Goal: Answer question/provide support

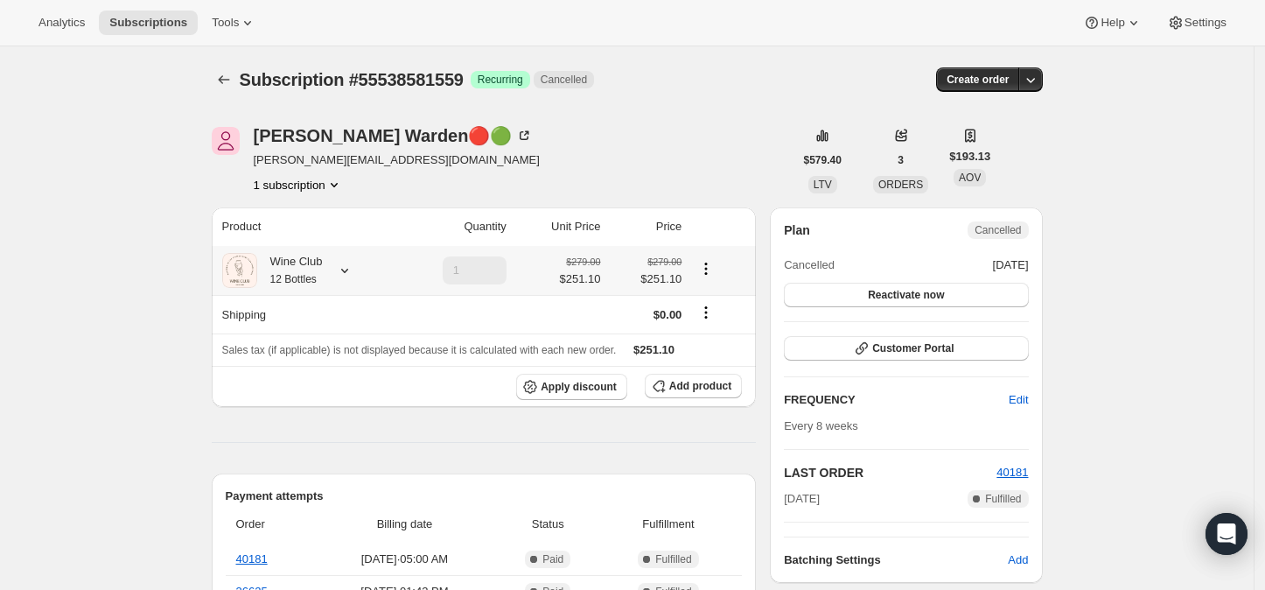
click at [350, 270] on icon at bounding box center [345, 271] width 18 height 18
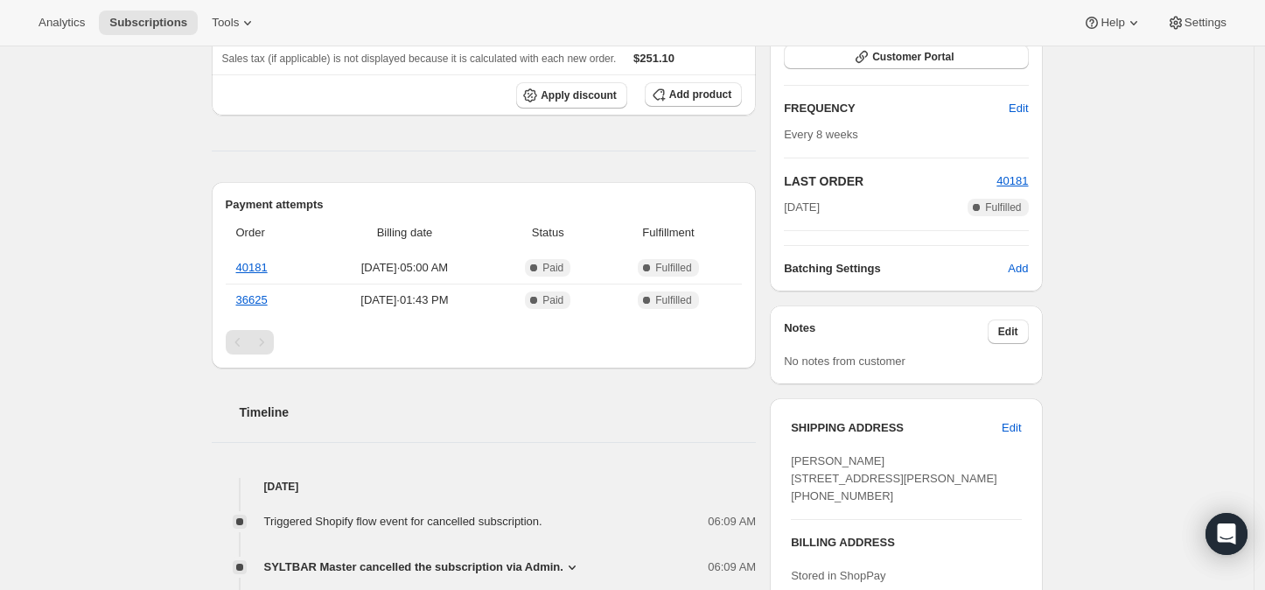
scroll to position [486, 0]
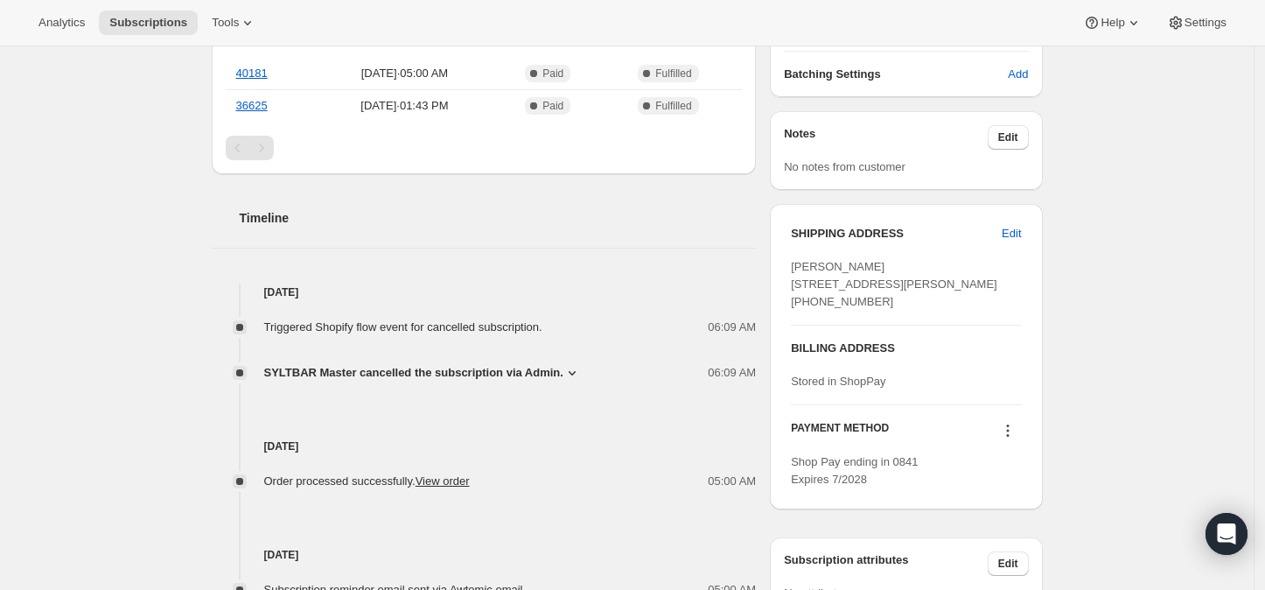
click at [571, 368] on icon at bounding box center [573, 373] width 18 height 18
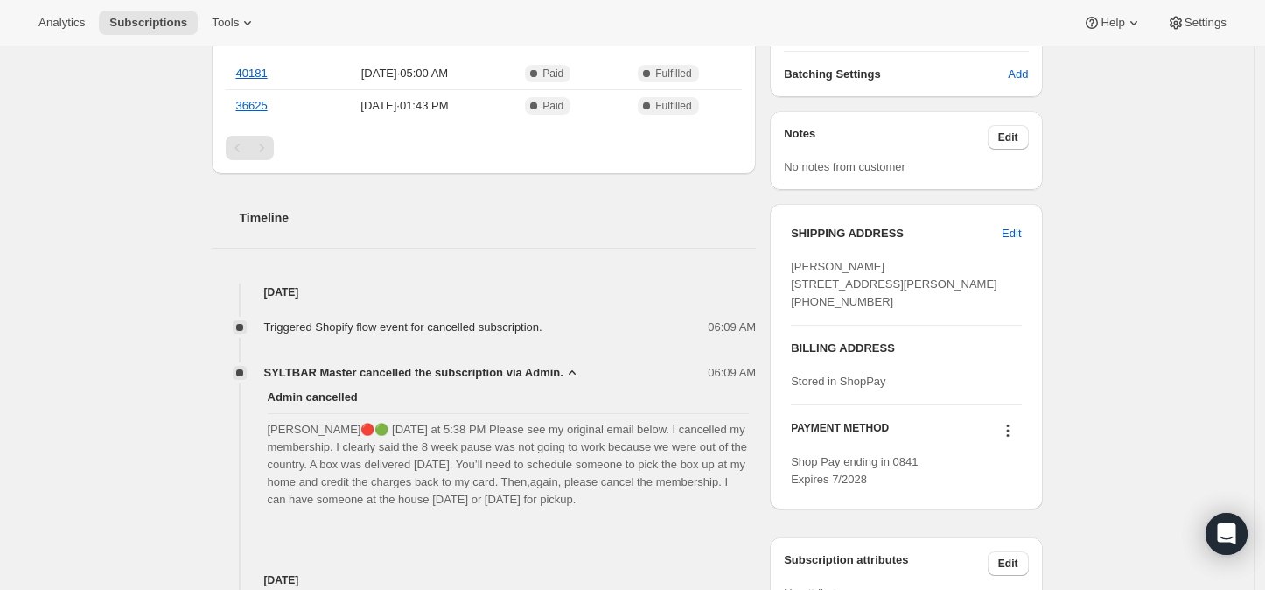
drag, startPoint x: 274, startPoint y: 424, endPoint x: 596, endPoint y: 502, distance: 331.3
click at [596, 502] on span "Jenny Warden🔴🟢 Yesterday at 5:38 PM Please see my original email below. I cance…" at bounding box center [509, 465] width 482 height 88
copy span "enny Warden🔴🟢 Yesterday at 5:38 PM Please see my original email below. I cancel…"
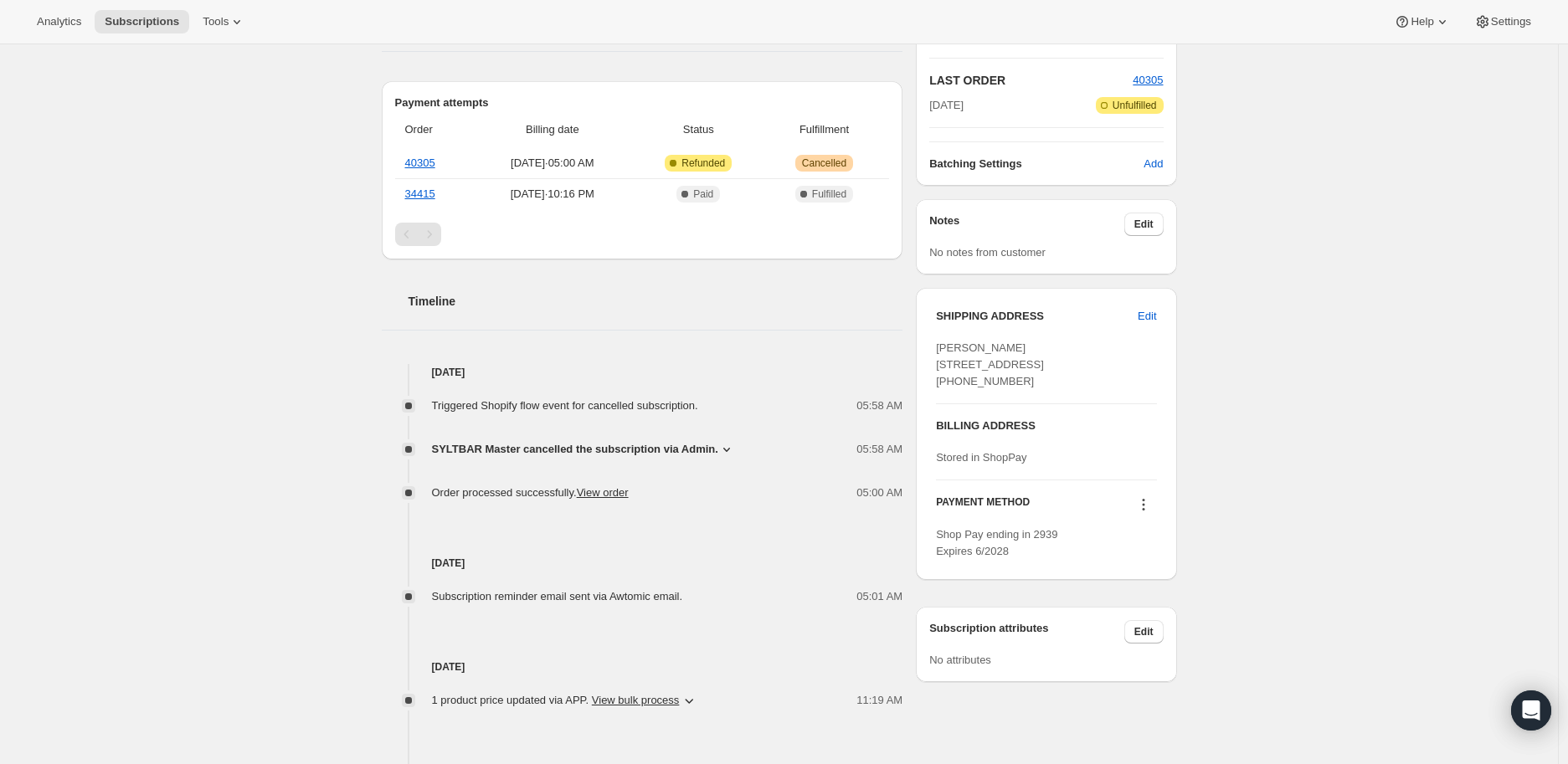
scroll to position [557, 0]
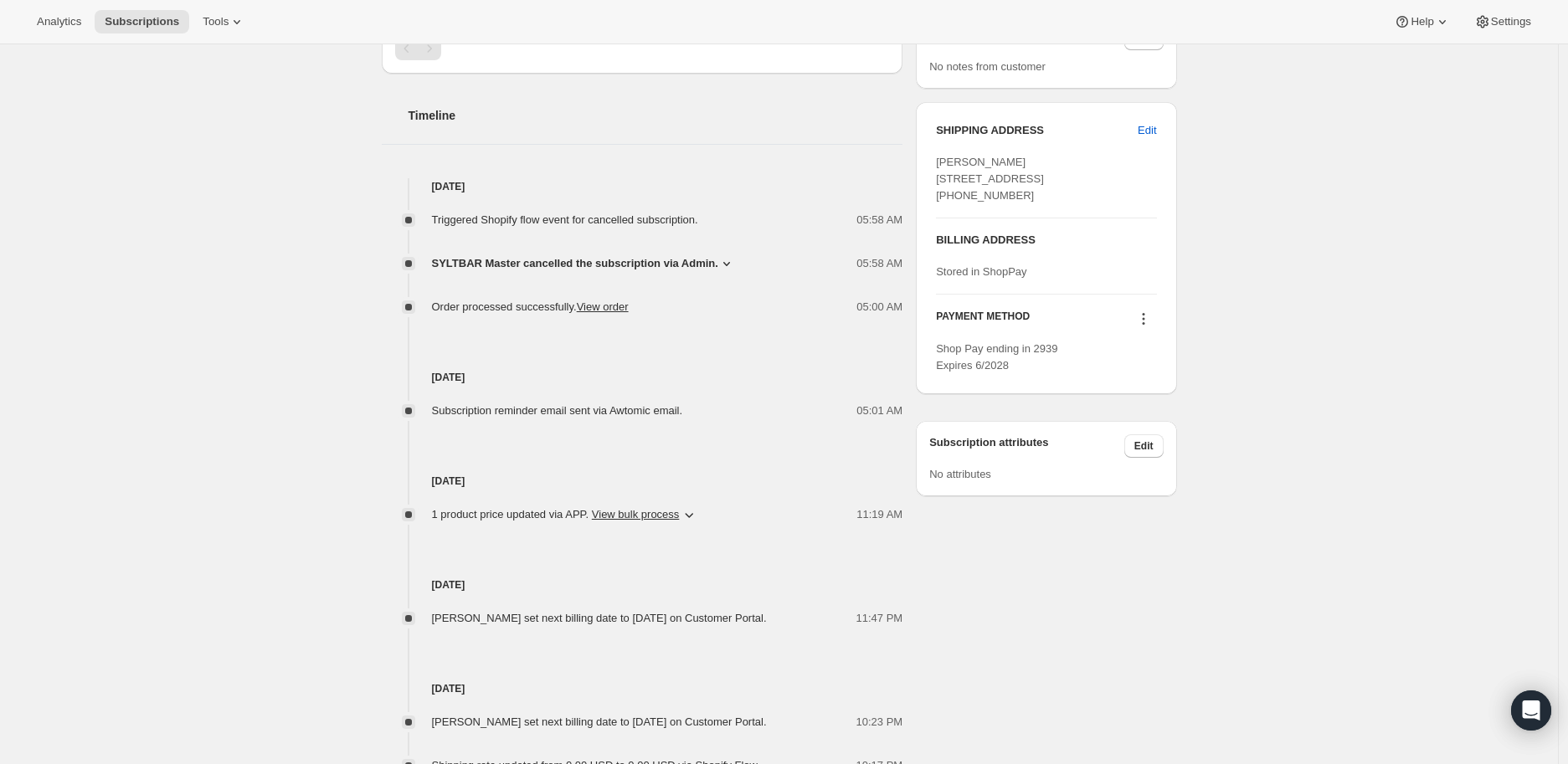
click at [721, 259] on icon at bounding box center [727, 264] width 17 height 17
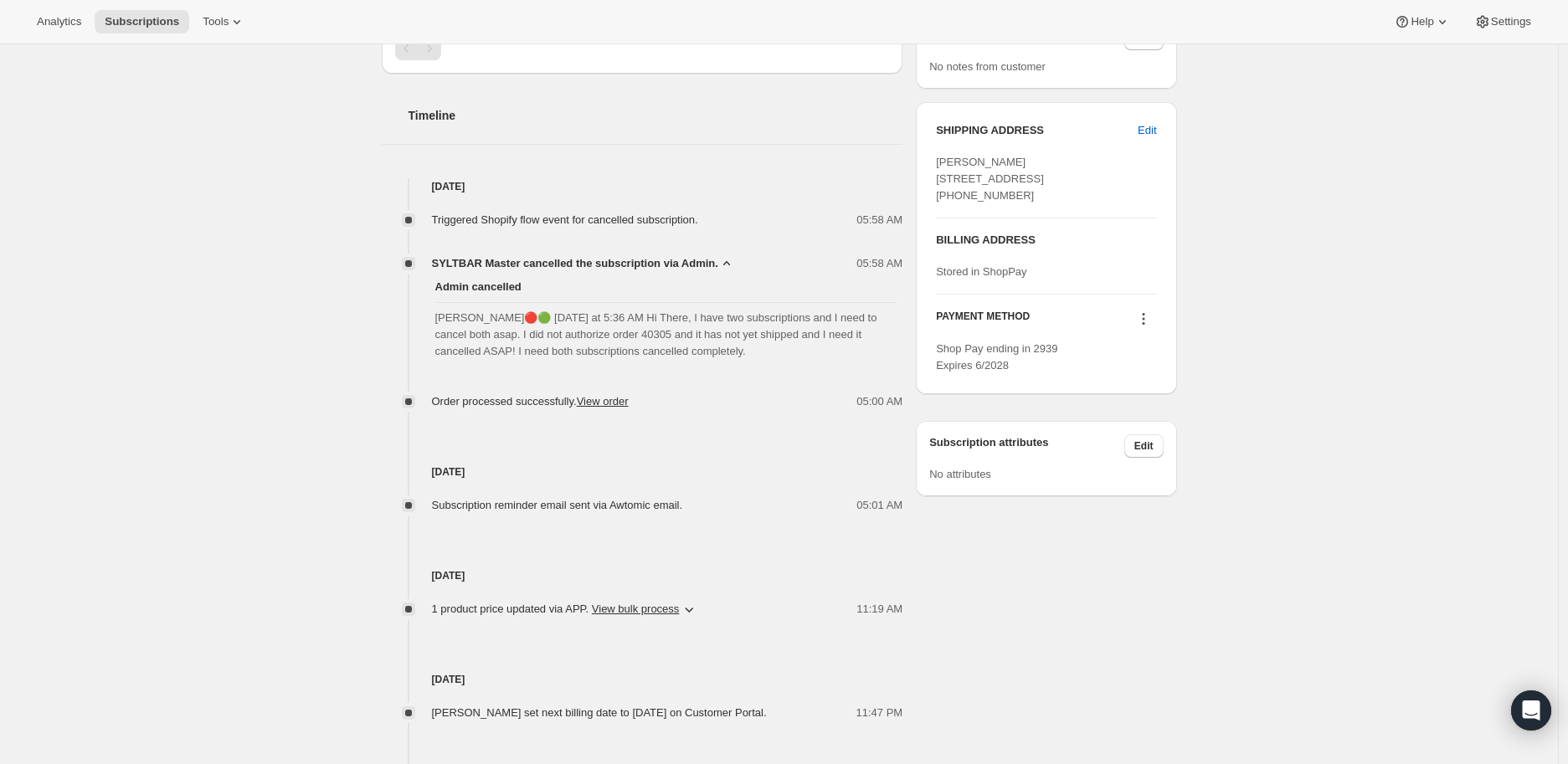
drag, startPoint x: 441, startPoint y: 318, endPoint x: 703, endPoint y: 360, distance: 265.3
click at [703, 360] on div "Admin cancelled [PERSON_NAME]🔴🟢 [DATE] at 5:36 AM Hi There, I have two subscrip…" at bounding box center [642, 318] width 521 height 95
copy span "[PERSON_NAME]🔴🟢 [DATE] at 5:36 AM Hi There, I have two subscriptions and I need…"
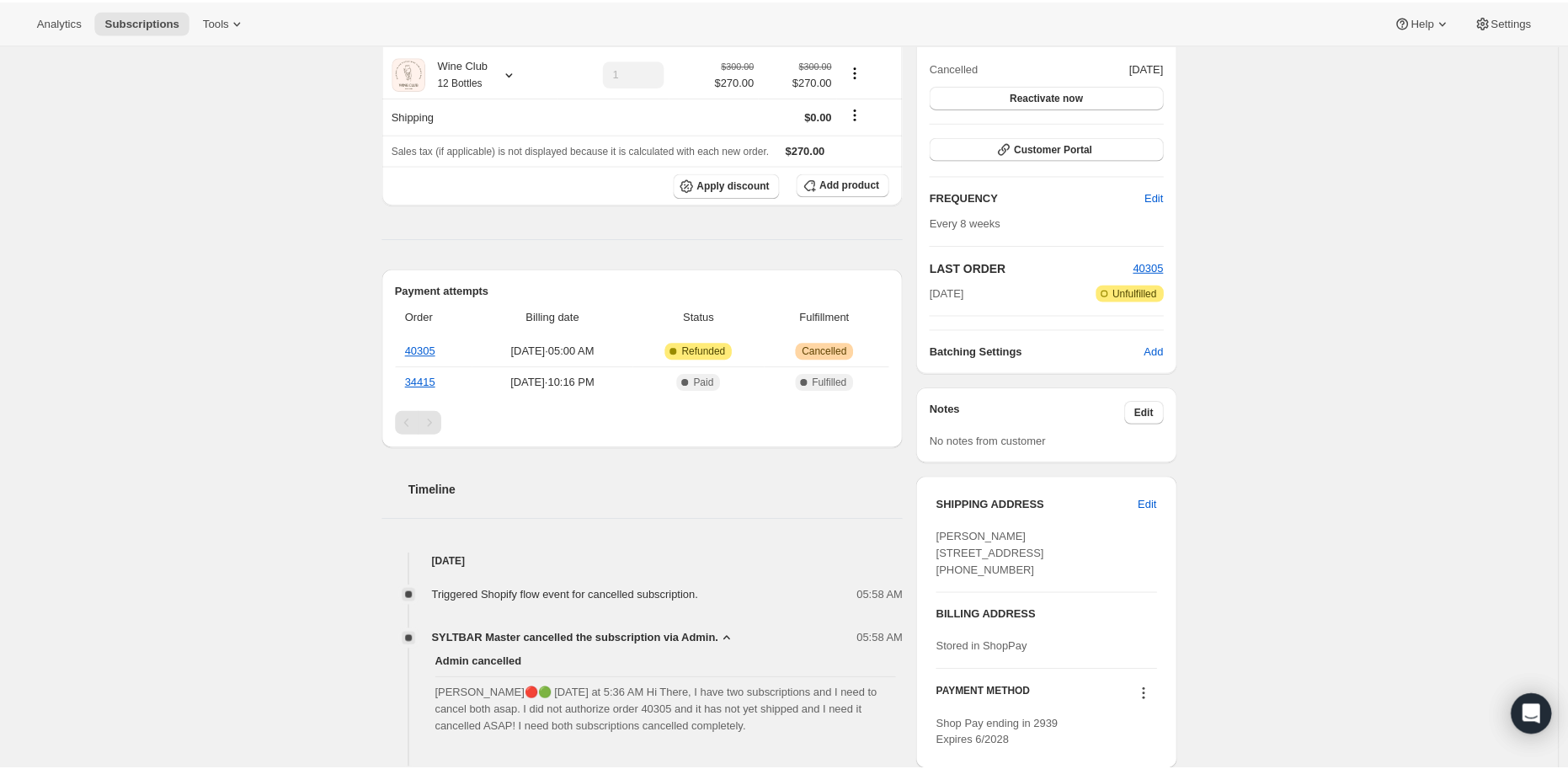
scroll to position [93, 0]
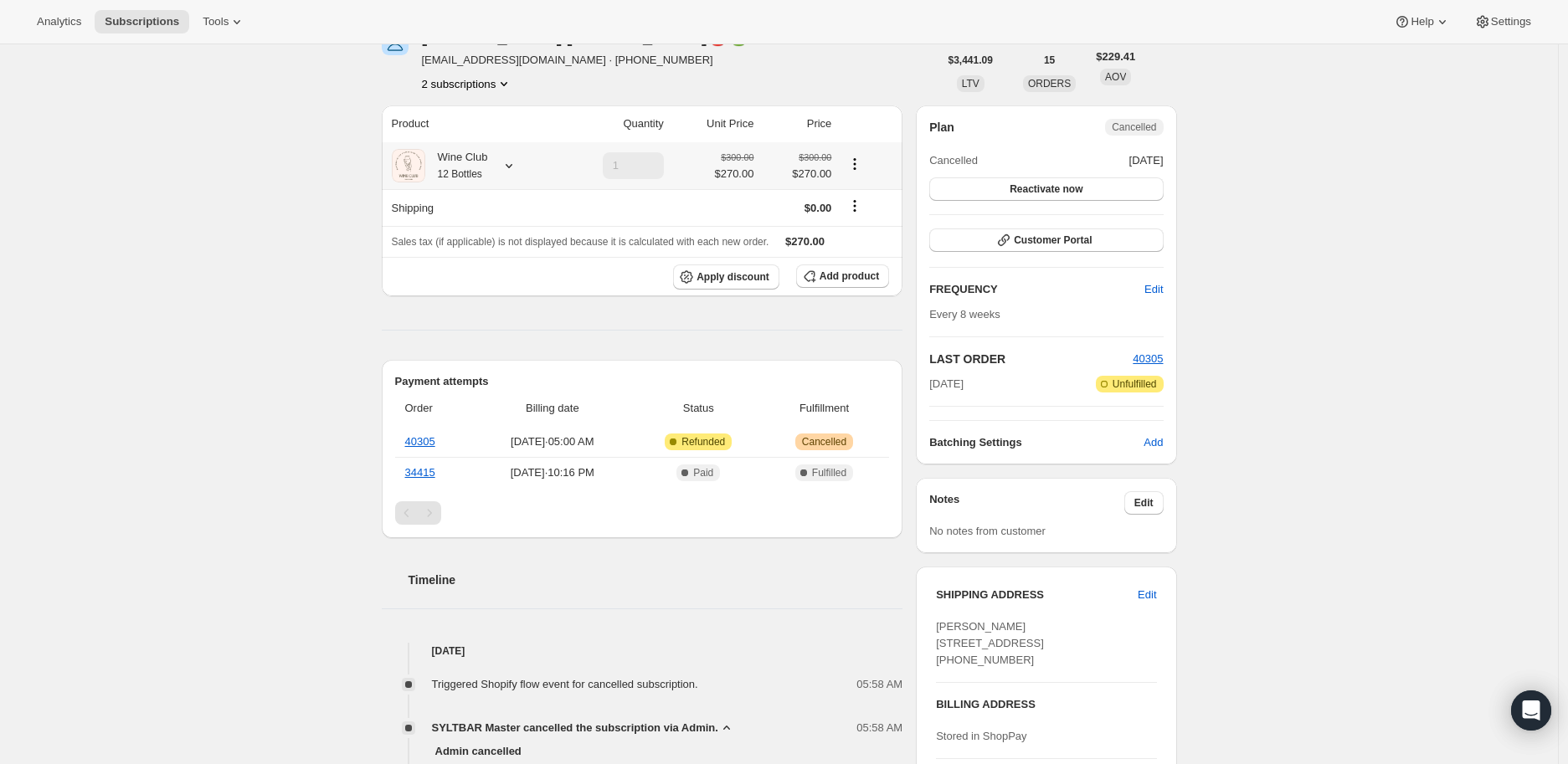
click at [514, 162] on icon at bounding box center [509, 166] width 17 height 17
